Goal: Task Accomplishment & Management: Manage account settings

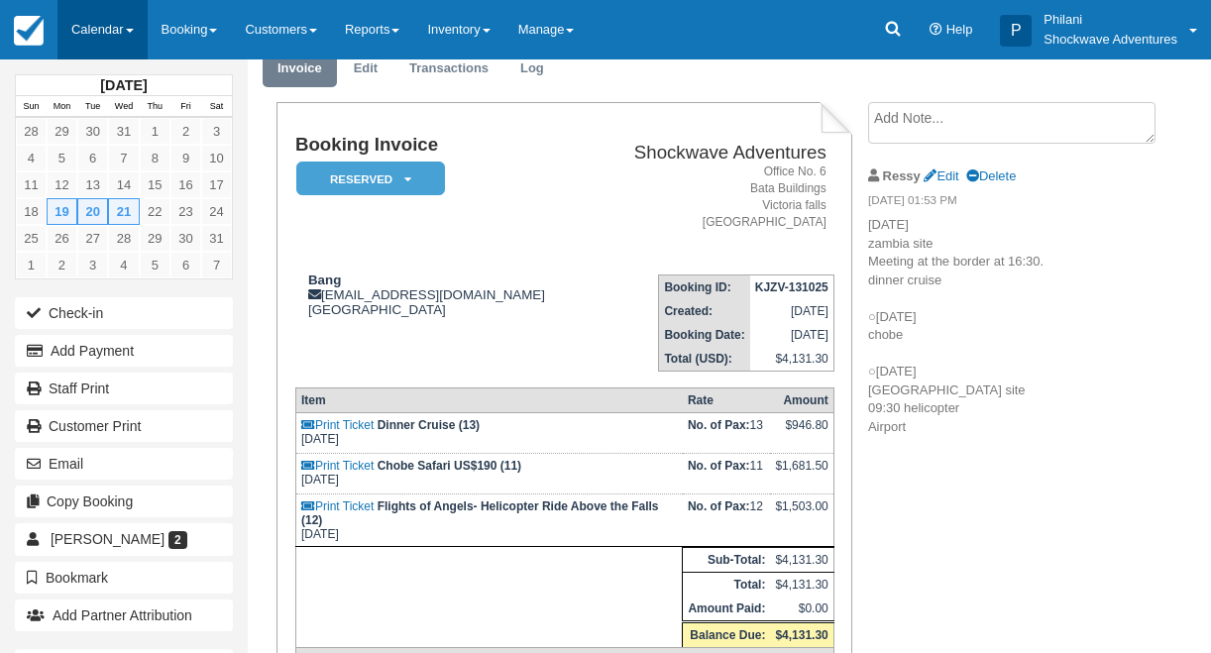
scroll to position [79, 0]
click at [85, 32] on link "Calendar" at bounding box center [102, 29] width 90 height 59
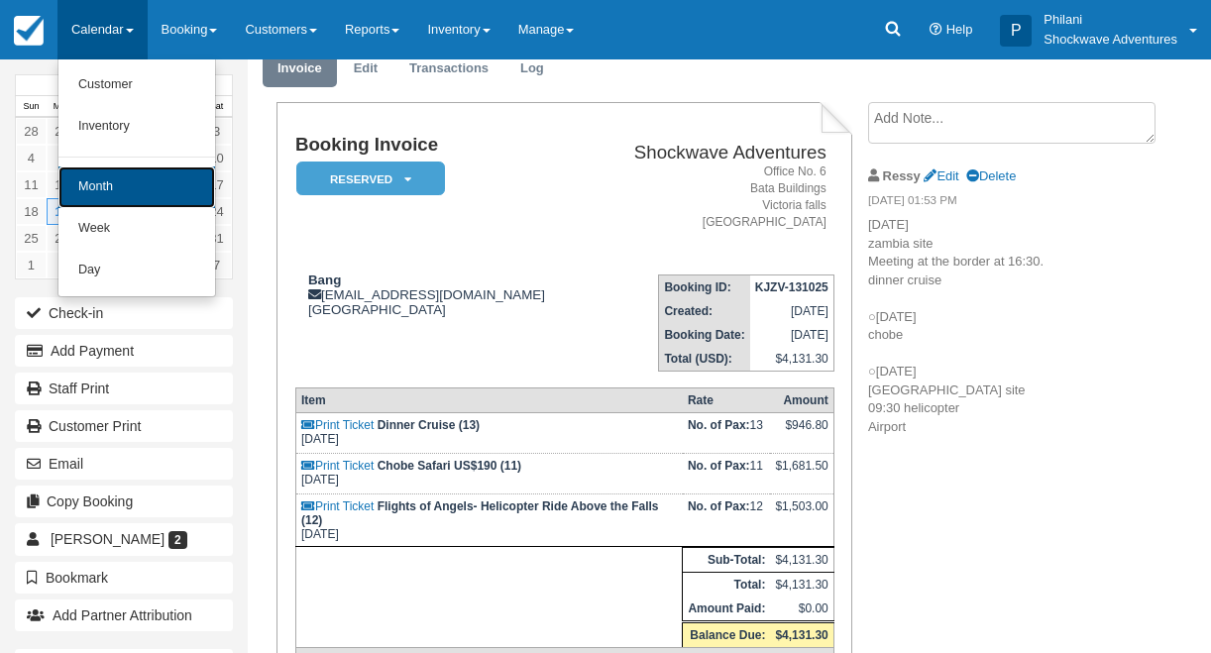
click at [109, 186] on link "Month" at bounding box center [136, 188] width 157 height 42
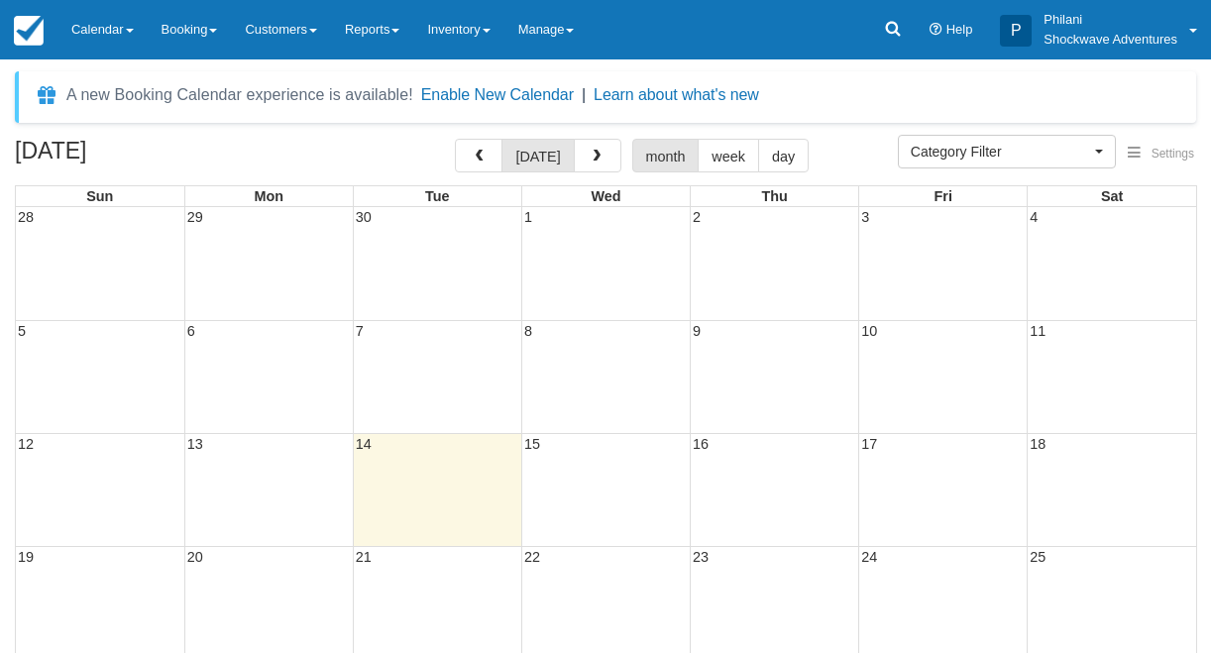
select select
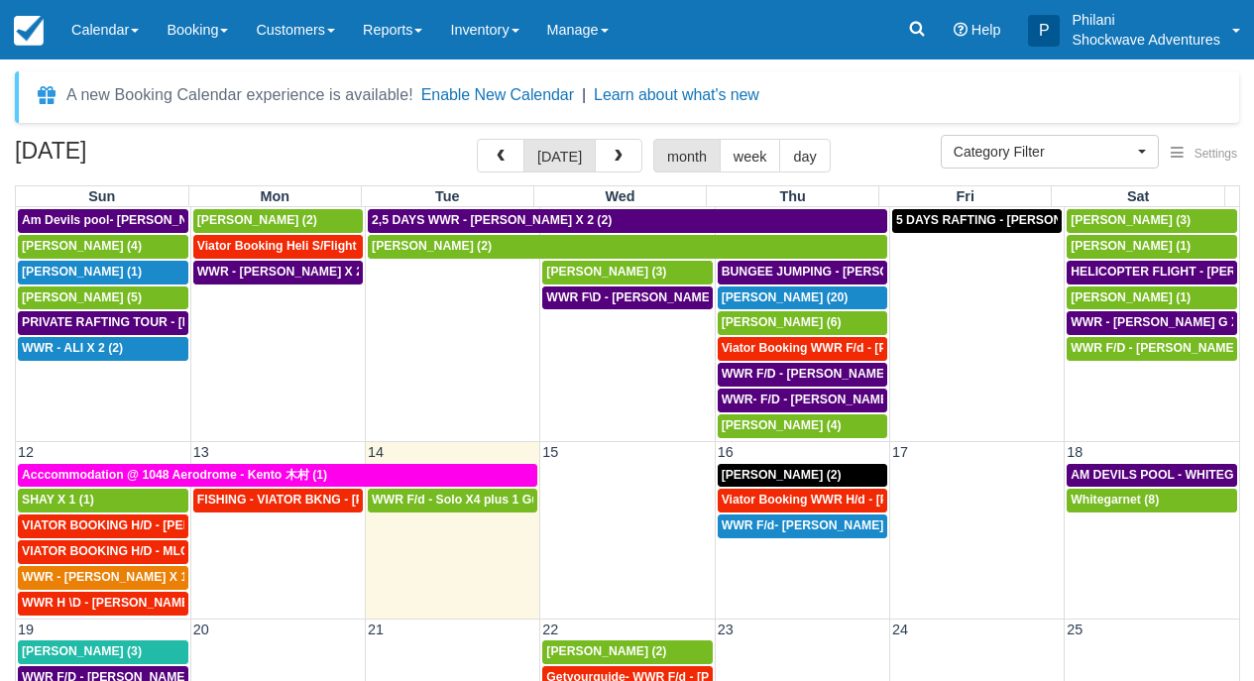
scroll to position [212, 0]
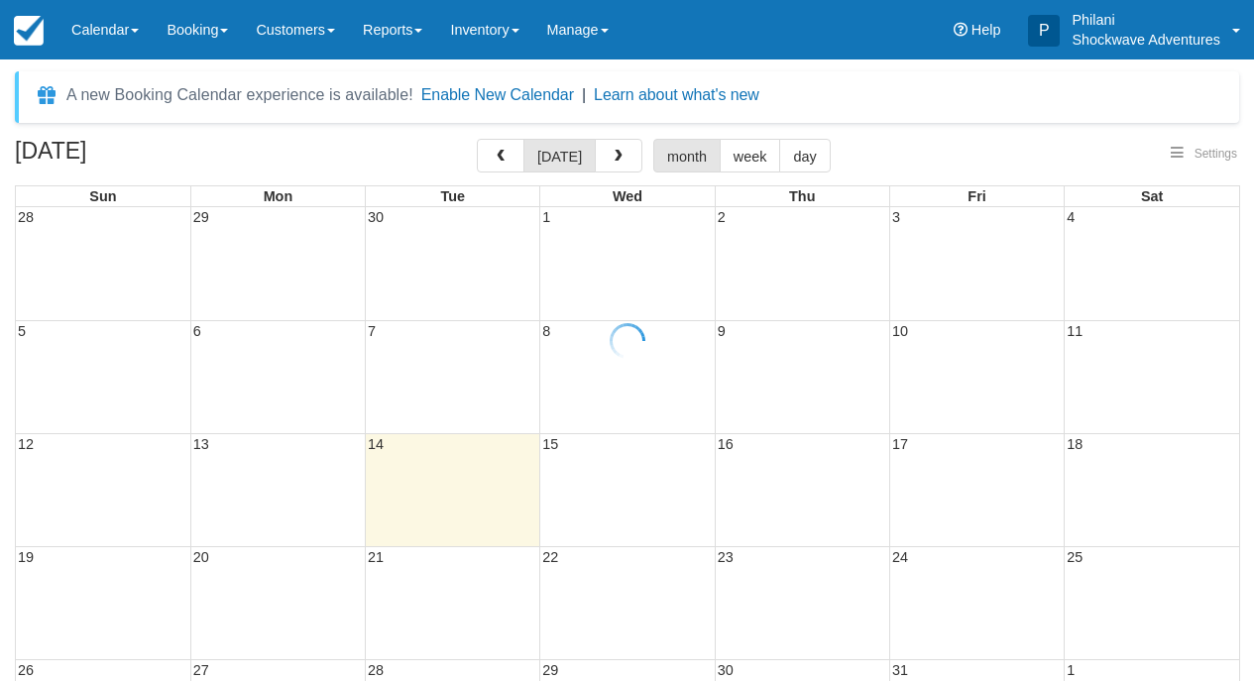
select select
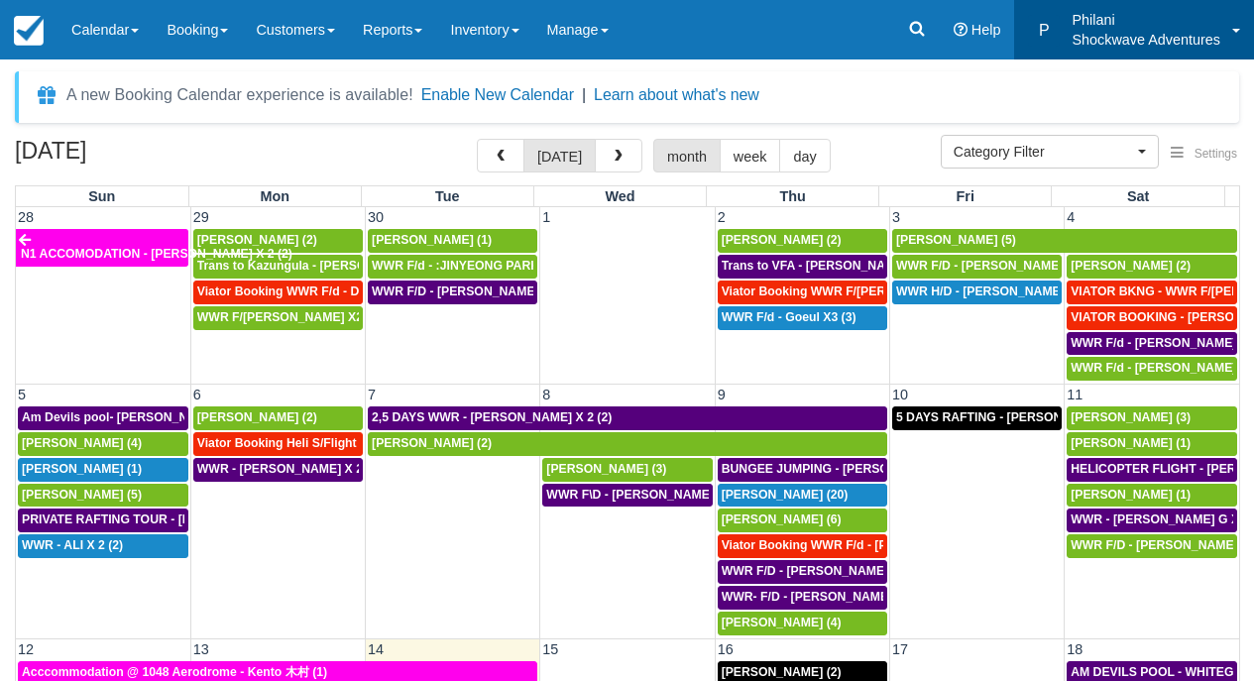
scroll to position [212, 0]
